Goal: Check status: Check status

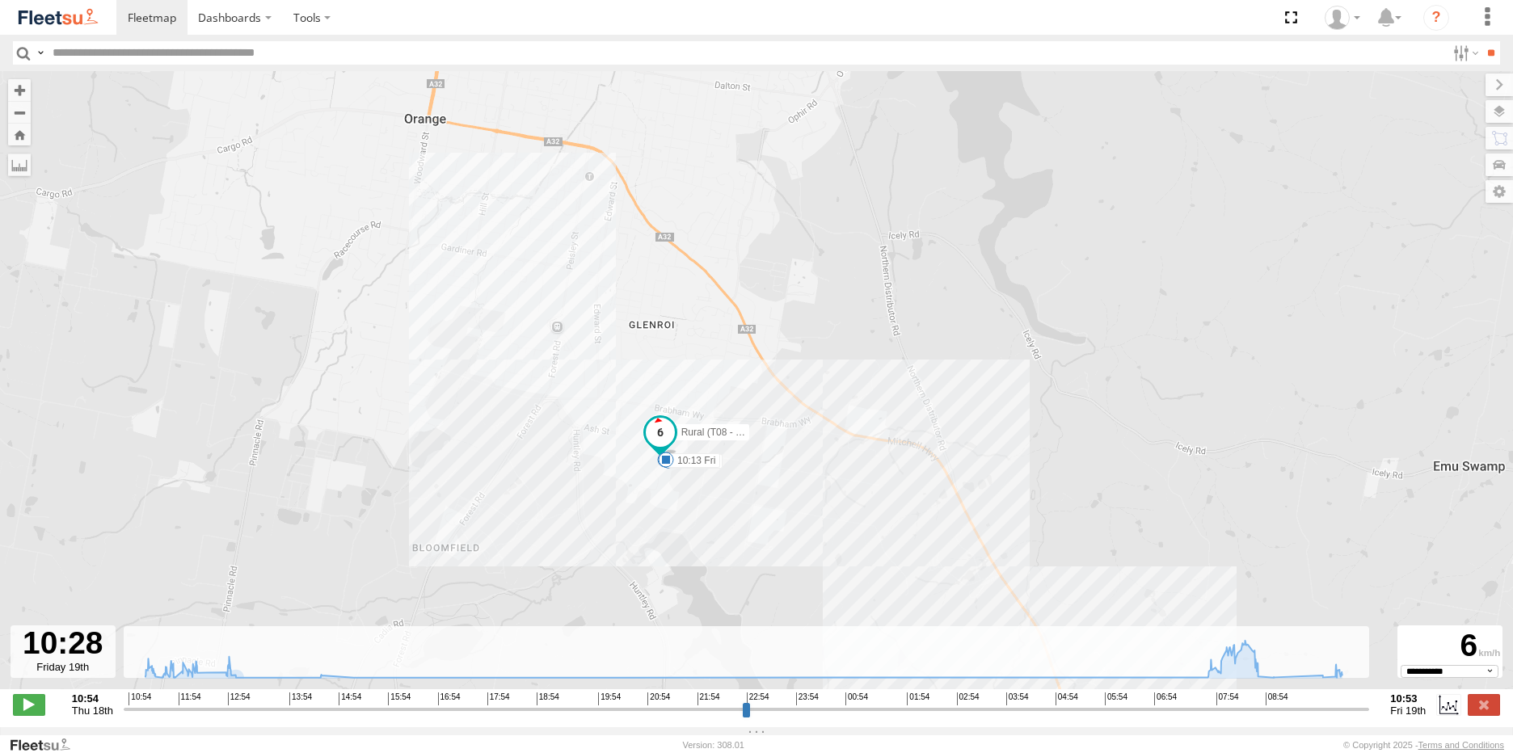
select select "**********"
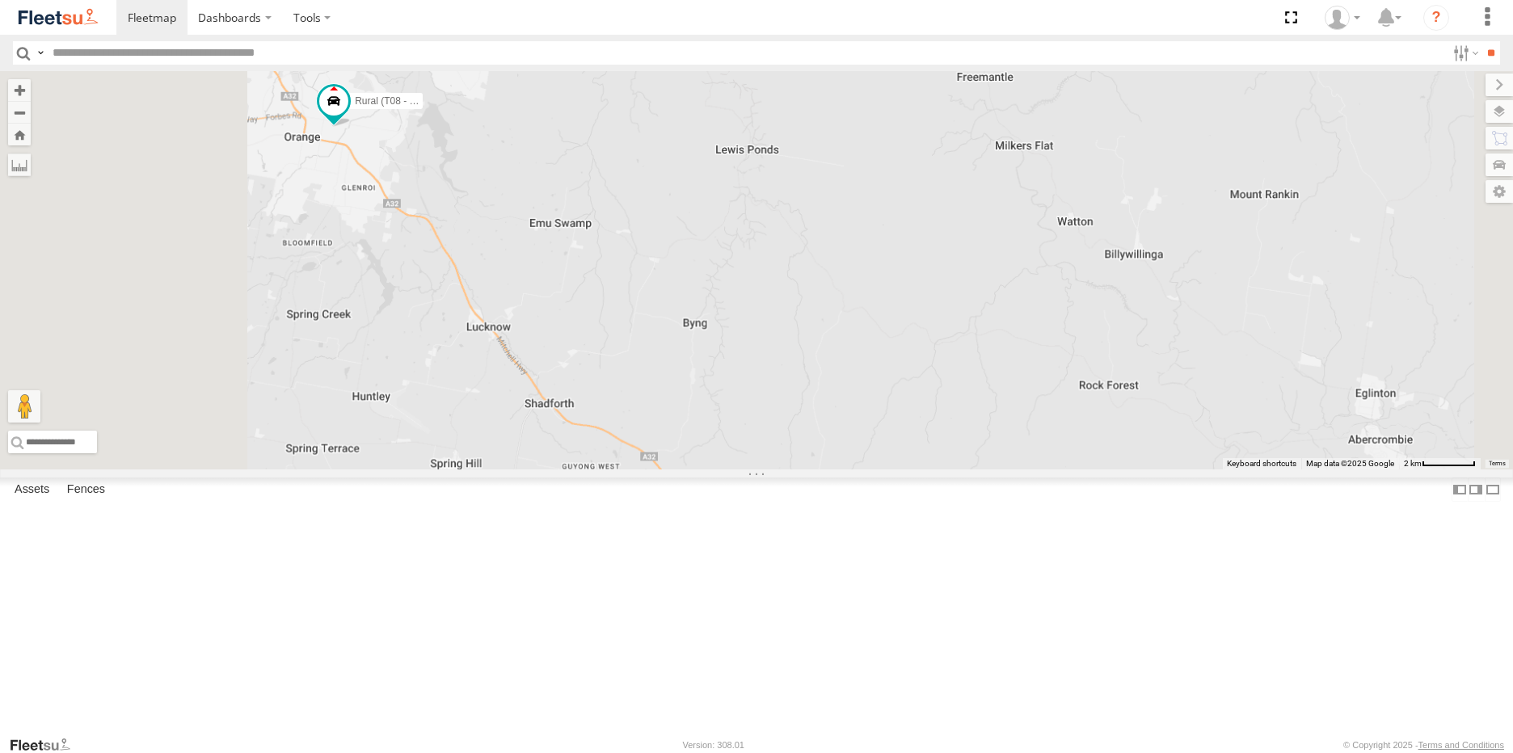
drag, startPoint x: 727, startPoint y: 542, endPoint x: 796, endPoint y: 574, distance: 75.6
click at [778, 469] on div "Rural (T08 - [PERSON_NAME]) Revesby (T07 - [PERSON_NAME]) SPARE (T04)" at bounding box center [756, 270] width 1513 height 398
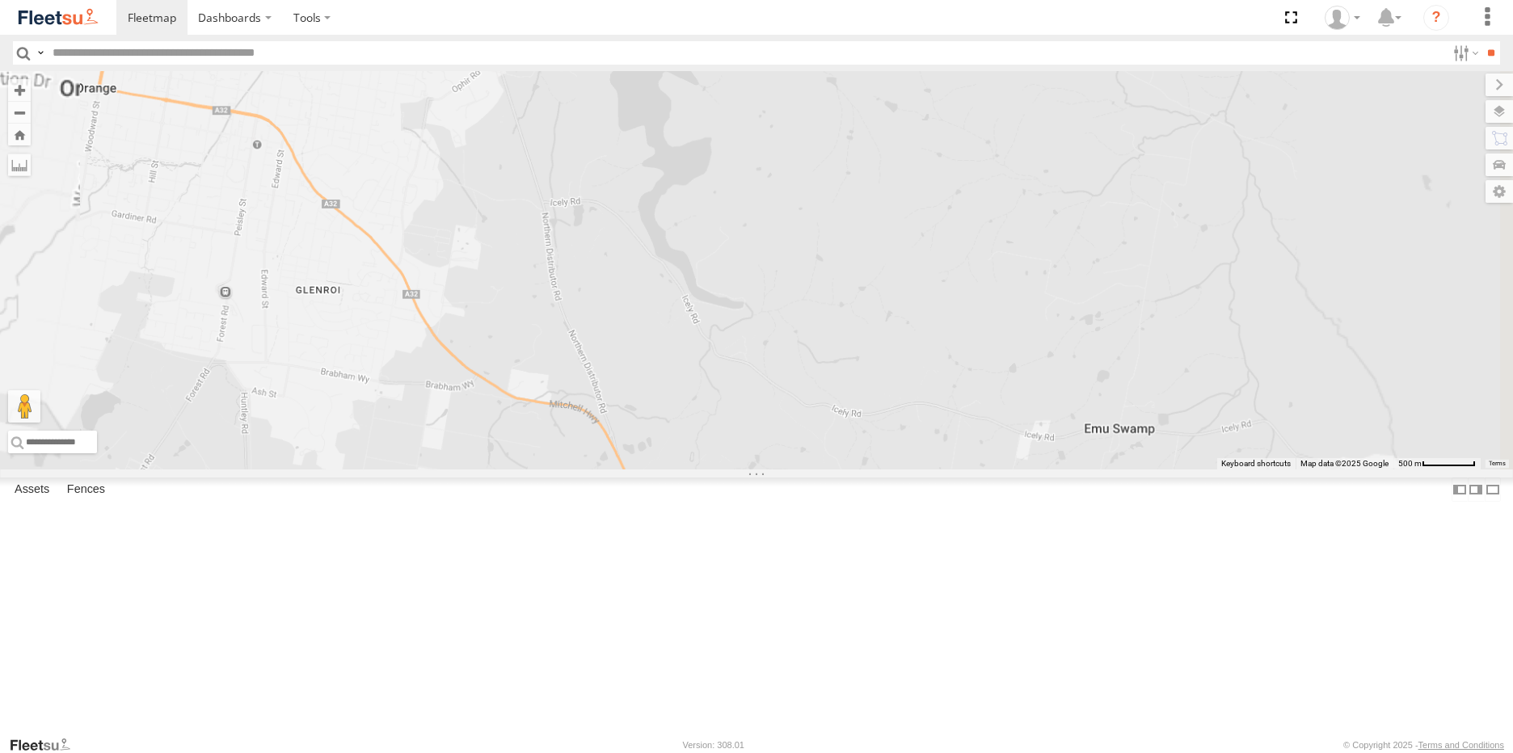
drag, startPoint x: 559, startPoint y: 332, endPoint x: 842, endPoint y: 516, distance: 337.1
click at [841, 469] on div "Rural (T08 - Matt) Revesby (T07 - Dave) SPARE (T04)" at bounding box center [756, 270] width 1513 height 398
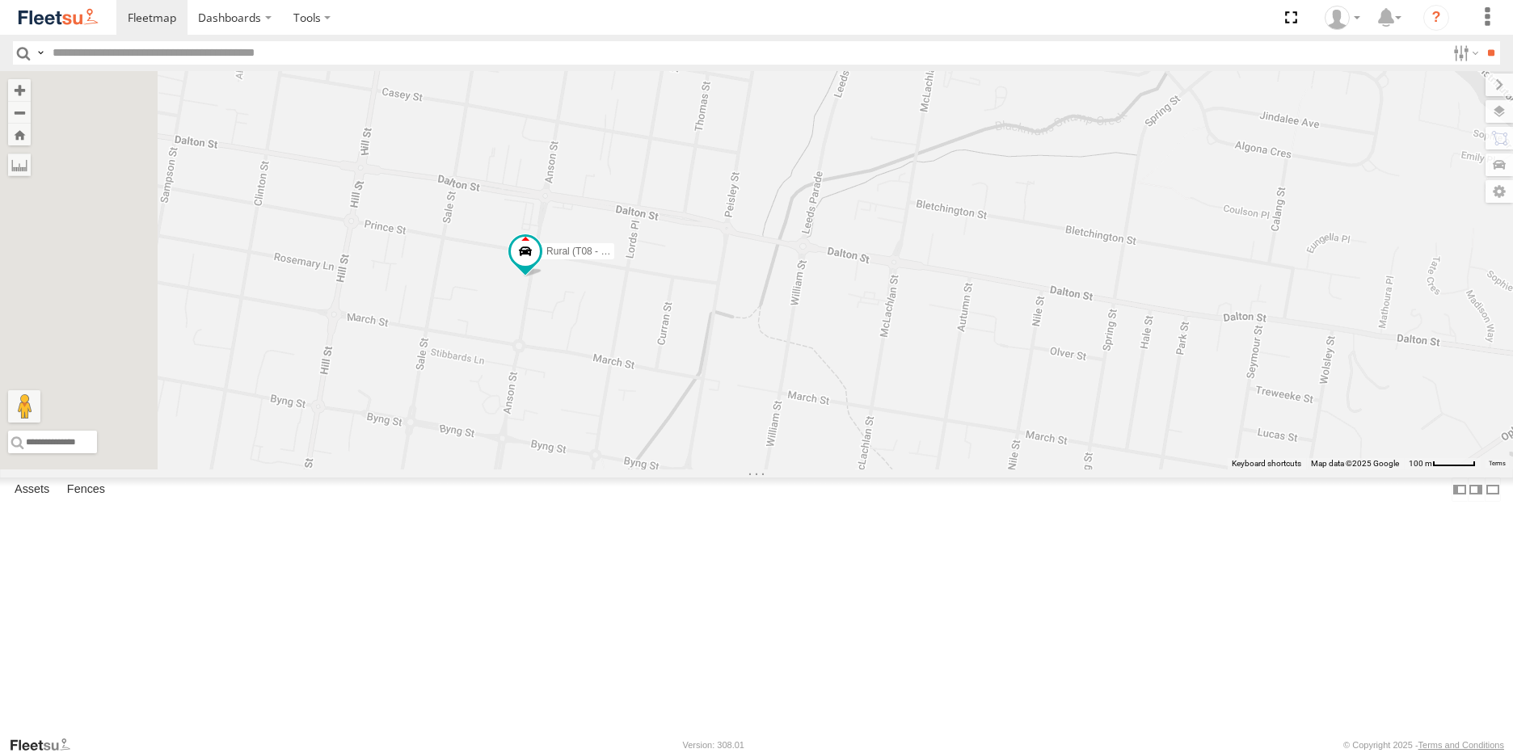
drag, startPoint x: 639, startPoint y: 294, endPoint x: 892, endPoint y: 650, distance: 436.3
click at [892, 469] on div "Rural (T08 - Matt) Revesby (T07 - Dave) SPARE (T04)" at bounding box center [756, 270] width 1513 height 398
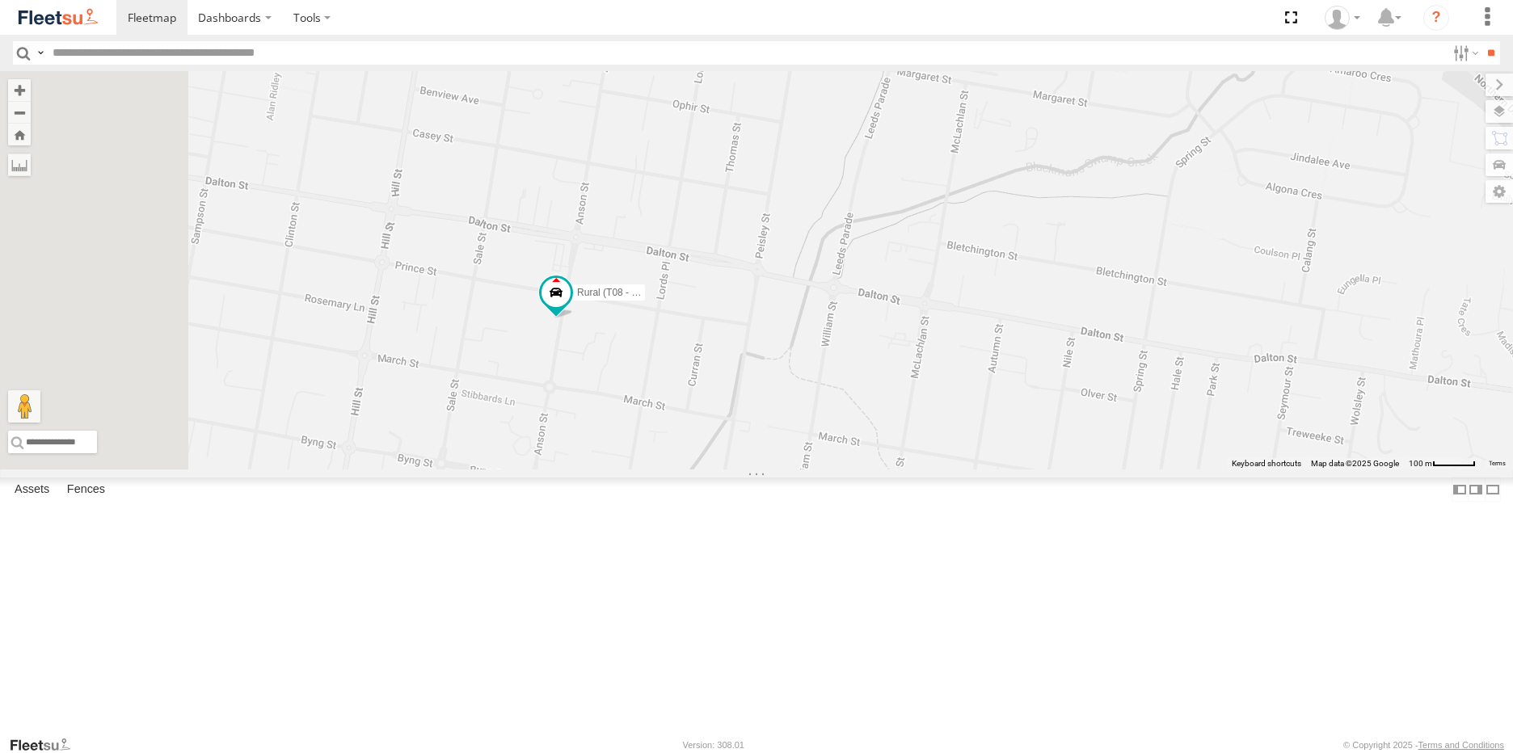
click at [0, 0] on span at bounding box center [0, 0] width 0 height 0
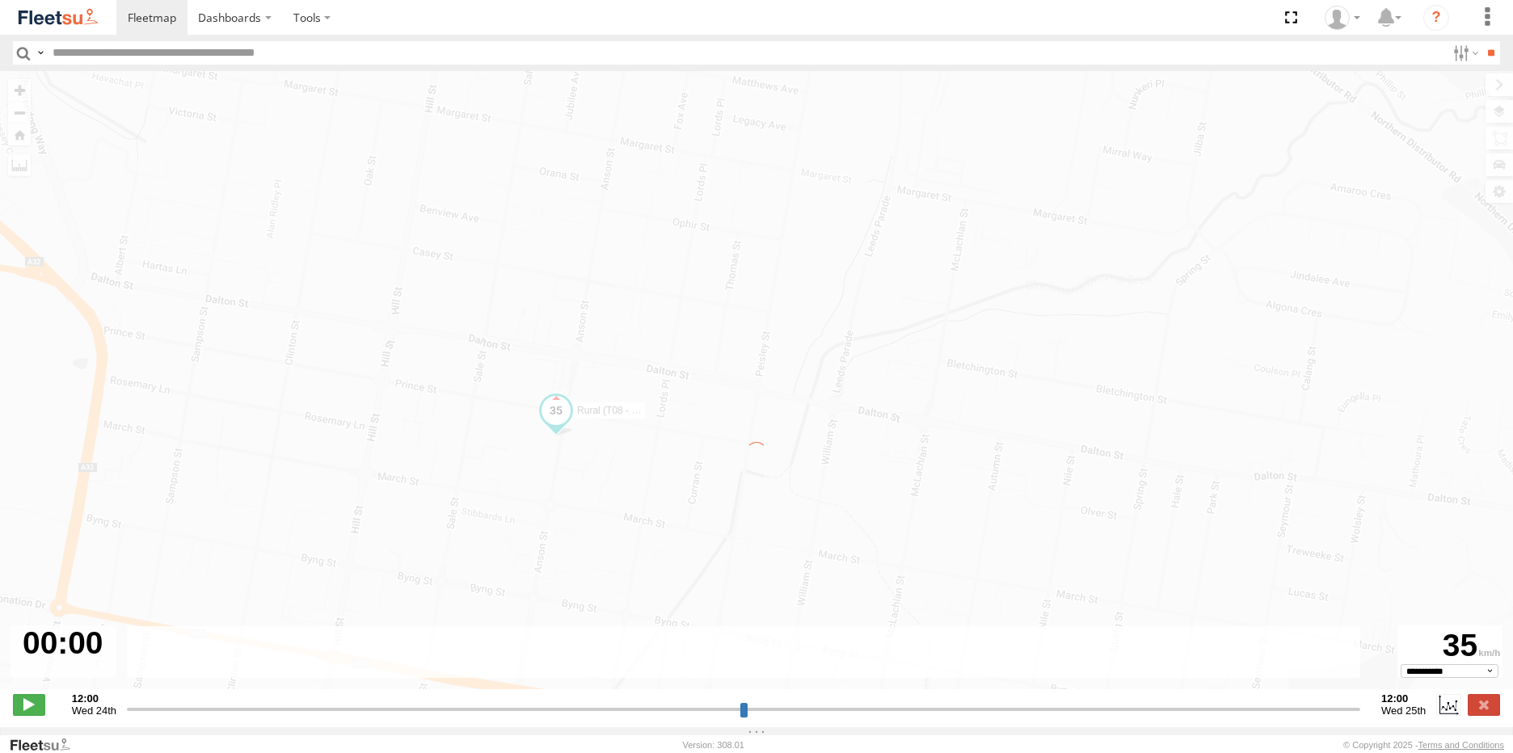
type input "**********"
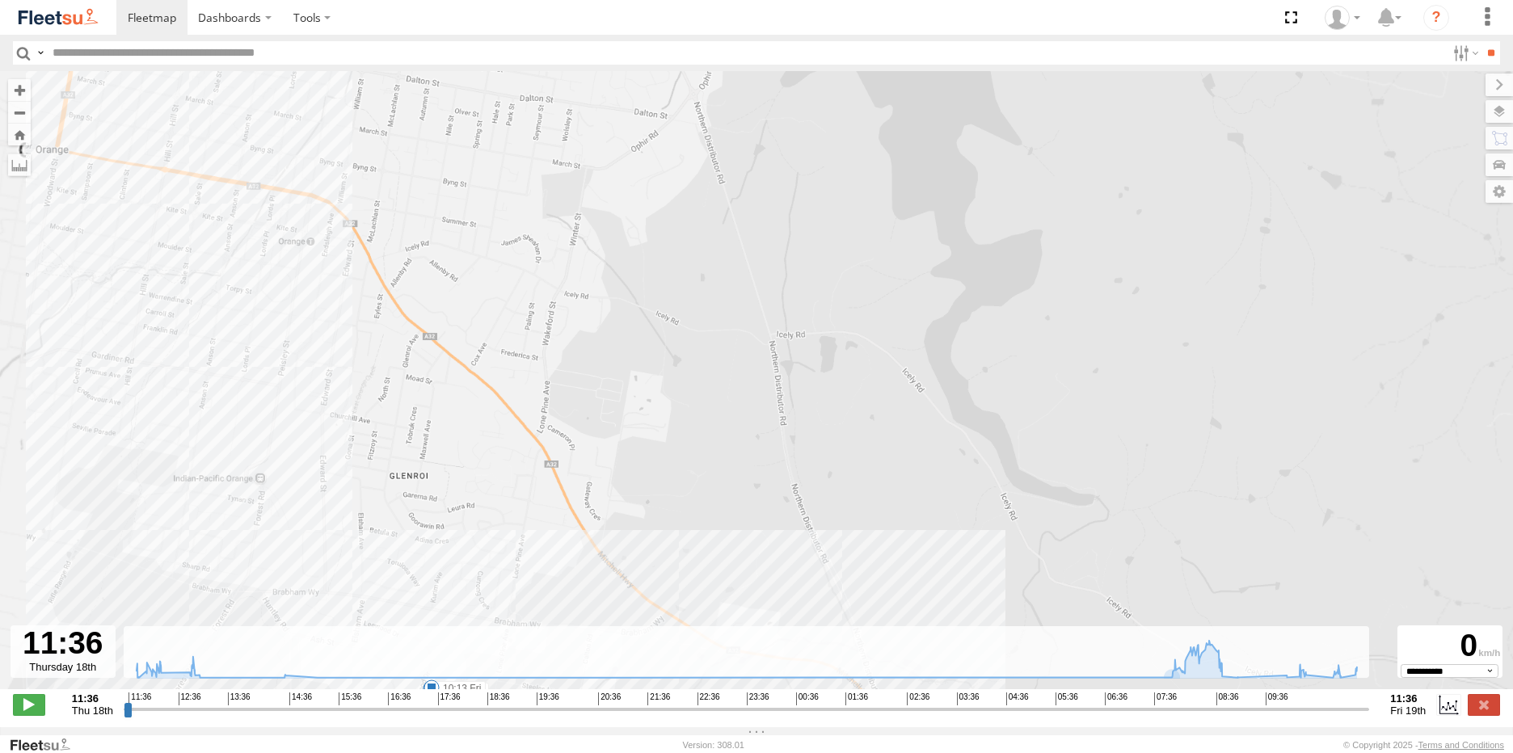
drag, startPoint x: 218, startPoint y: 396, endPoint x: 222, endPoint y: 416, distance: 20.6
click at [222, 416] on div "Rural (T08 - Matt) 11:46 Thu 11:48 Thu 12:08 Thu 12:40 Thu 07:53 Fri 07:53 Fri …" at bounding box center [756, 388] width 1513 height 635
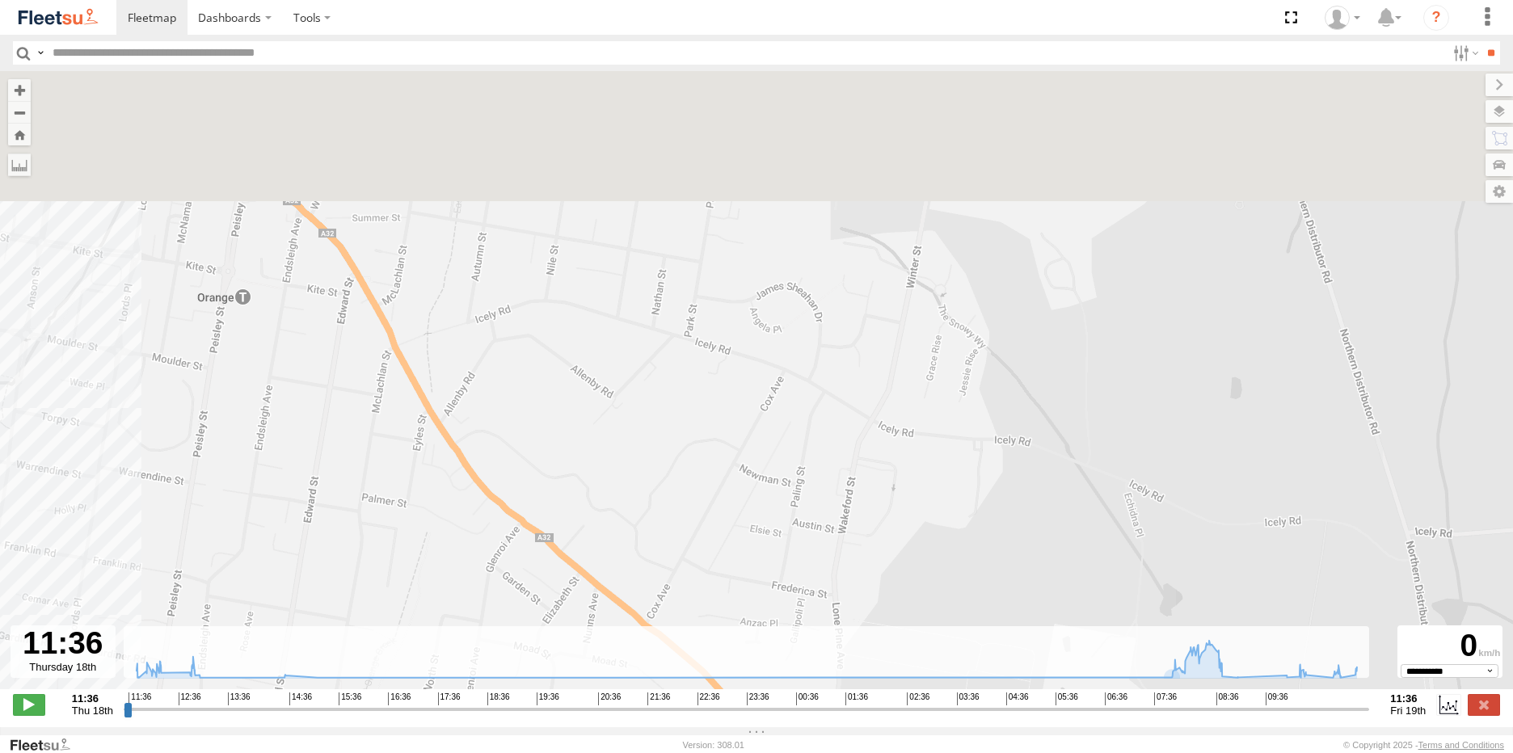
drag, startPoint x: 373, startPoint y: 493, endPoint x: 653, endPoint y: 740, distance: 373.2
click at [646, 743] on body "Dashboards ?" at bounding box center [756, 376] width 1513 height 753
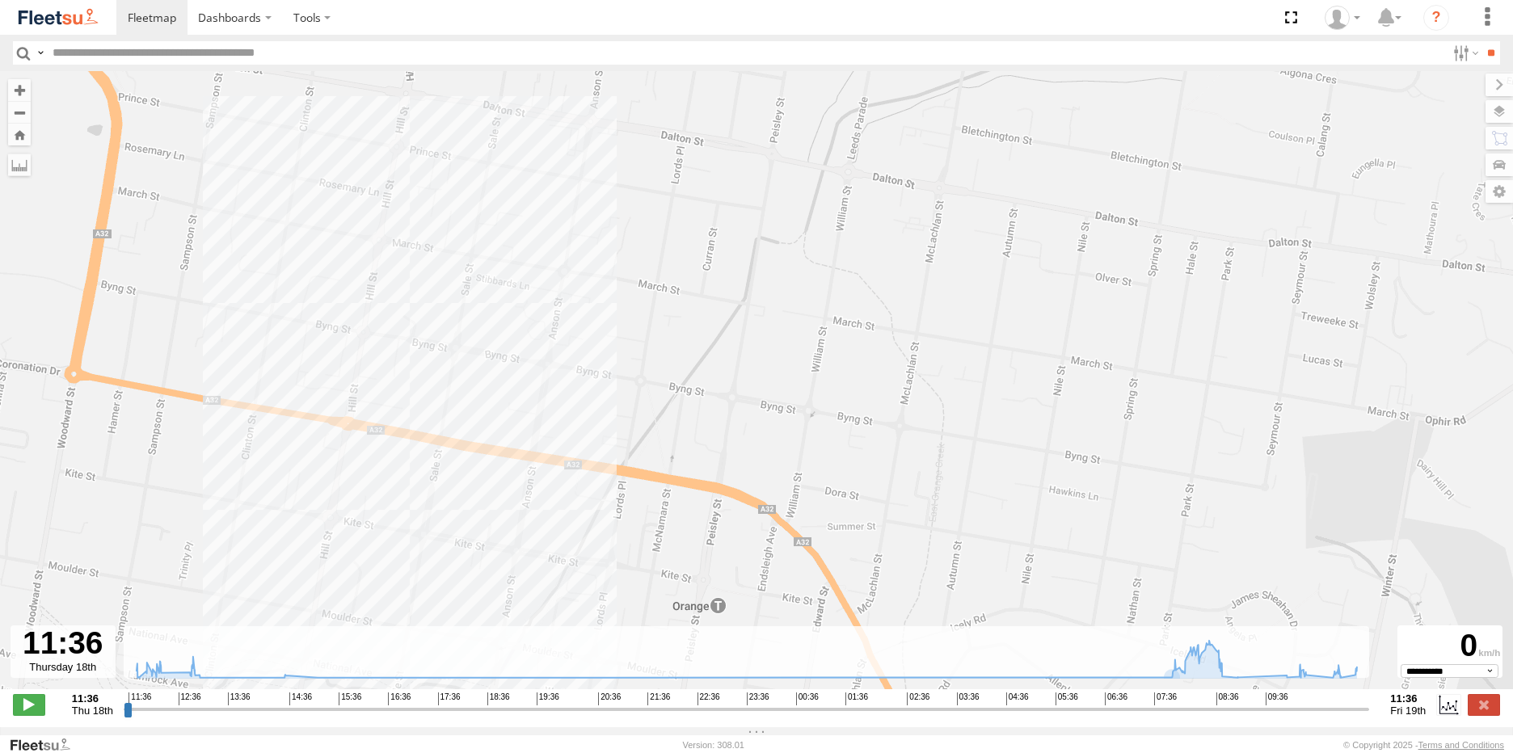
drag, startPoint x: 319, startPoint y: 354, endPoint x: 454, endPoint y: 444, distance: 162.0
click at [454, 434] on div "Rural (T08 - Matt) 11:46 Thu 11:48 Thu 12:08 Thu 12:40 Thu 07:53 Fri 07:53 Fri …" at bounding box center [756, 388] width 1513 height 635
